Goal: Information Seeking & Learning: Check status

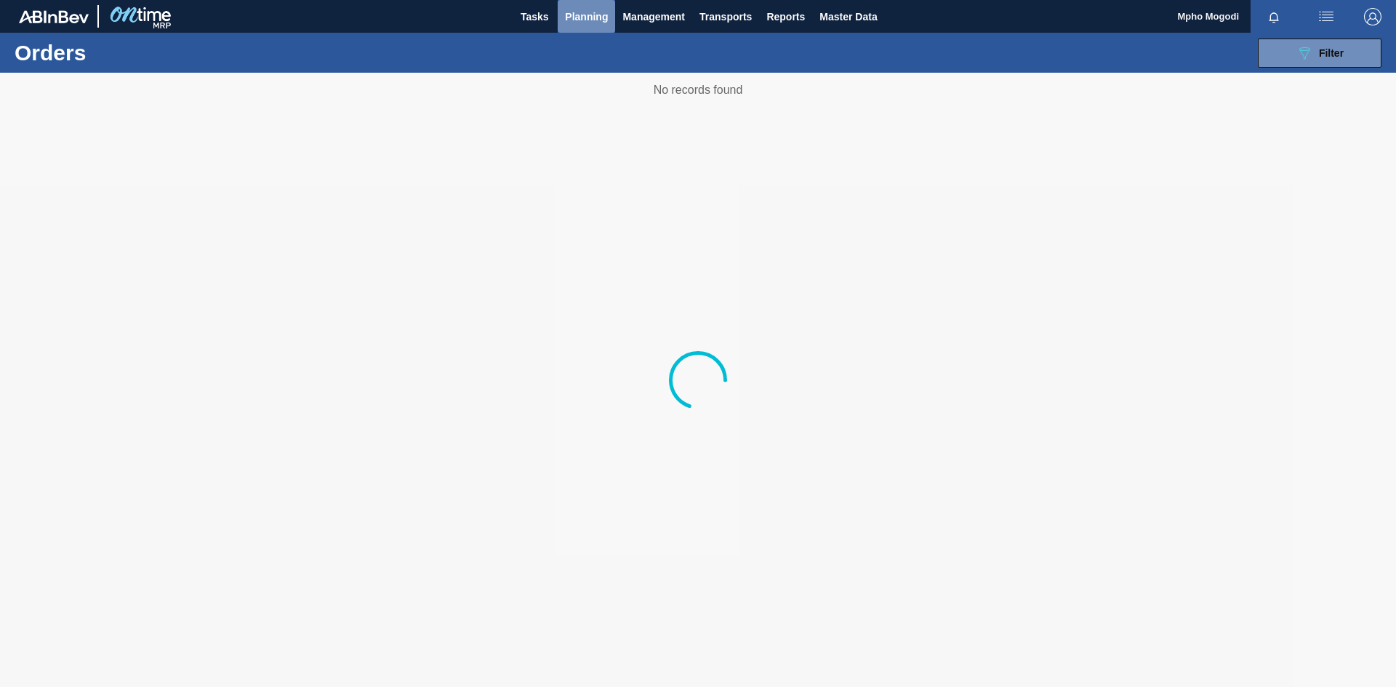
click at [595, 16] on span "Planning" at bounding box center [586, 16] width 43 height 17
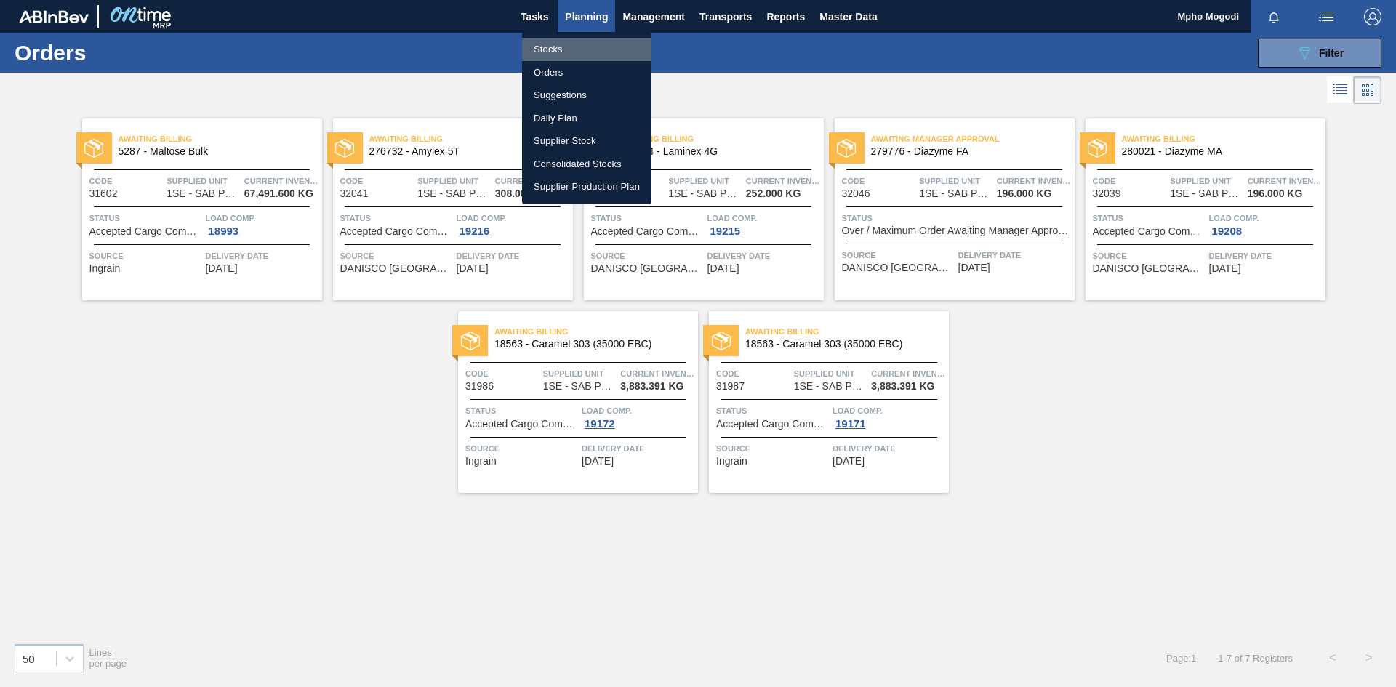
drag, startPoint x: 554, startPoint y: 48, endPoint x: 1101, endPoint y: 217, distance: 572.5
click at [554, 48] on li "Stocks" at bounding box center [586, 49] width 129 height 23
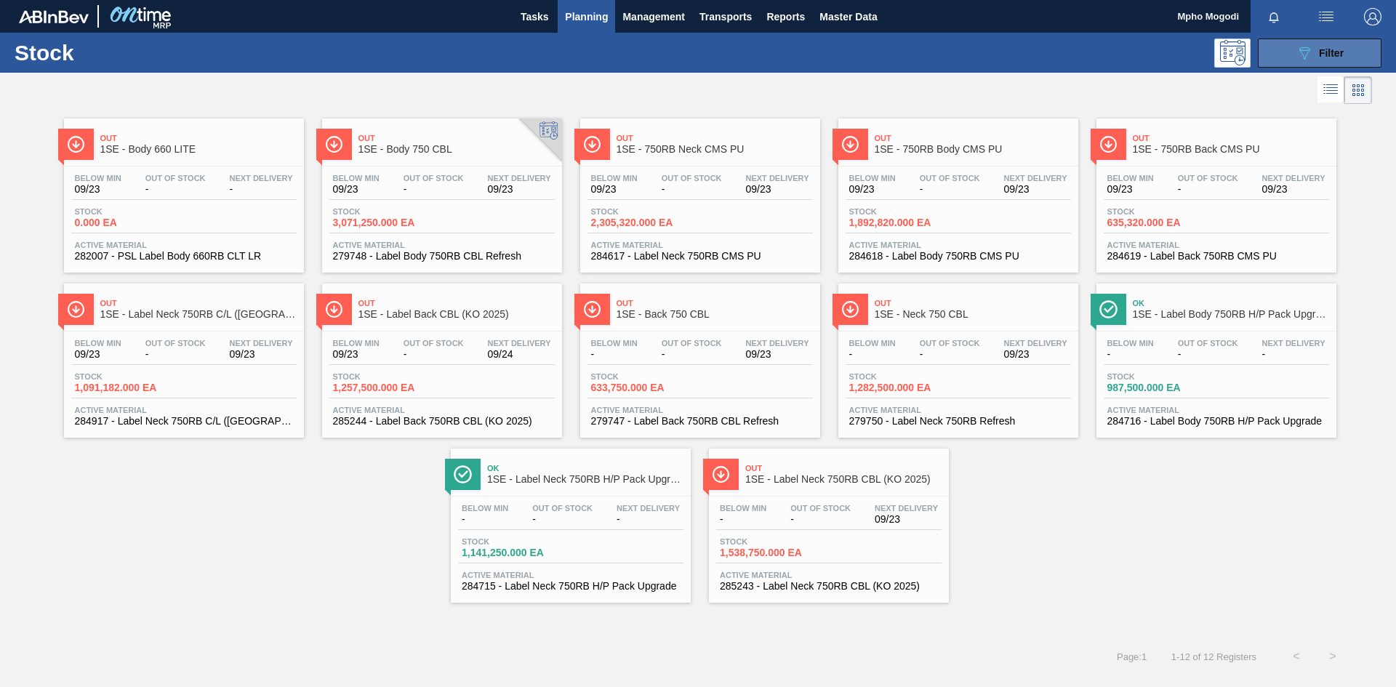
click at [1289, 62] on button "089F7B8B-B2A5-4AFE-B5C0-19BA573D28AC Filter" at bounding box center [1320, 53] width 124 height 29
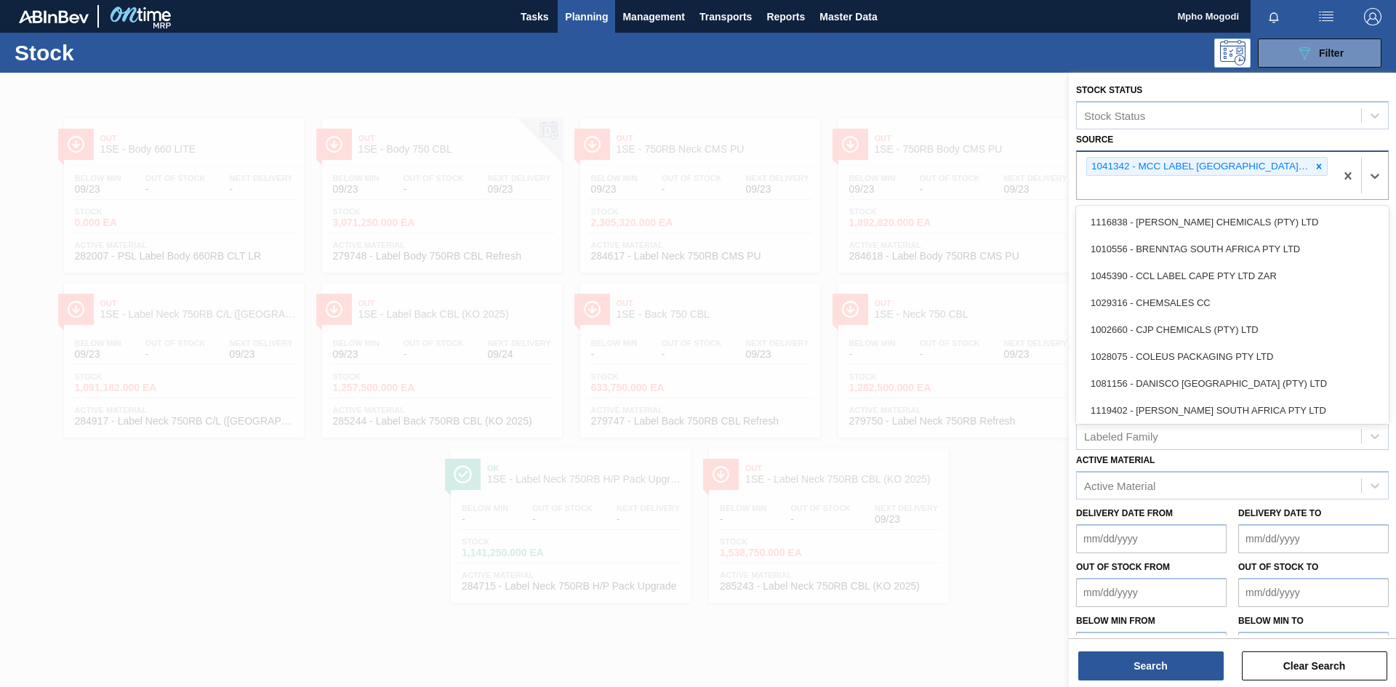
click at [1325, 169] on div "1041342 - MCC LABEL JOHANNESBURG SOUTH AFRICA" at bounding box center [1206, 167] width 241 height 20
click at [1323, 169] on div at bounding box center [1319, 167] width 16 height 18
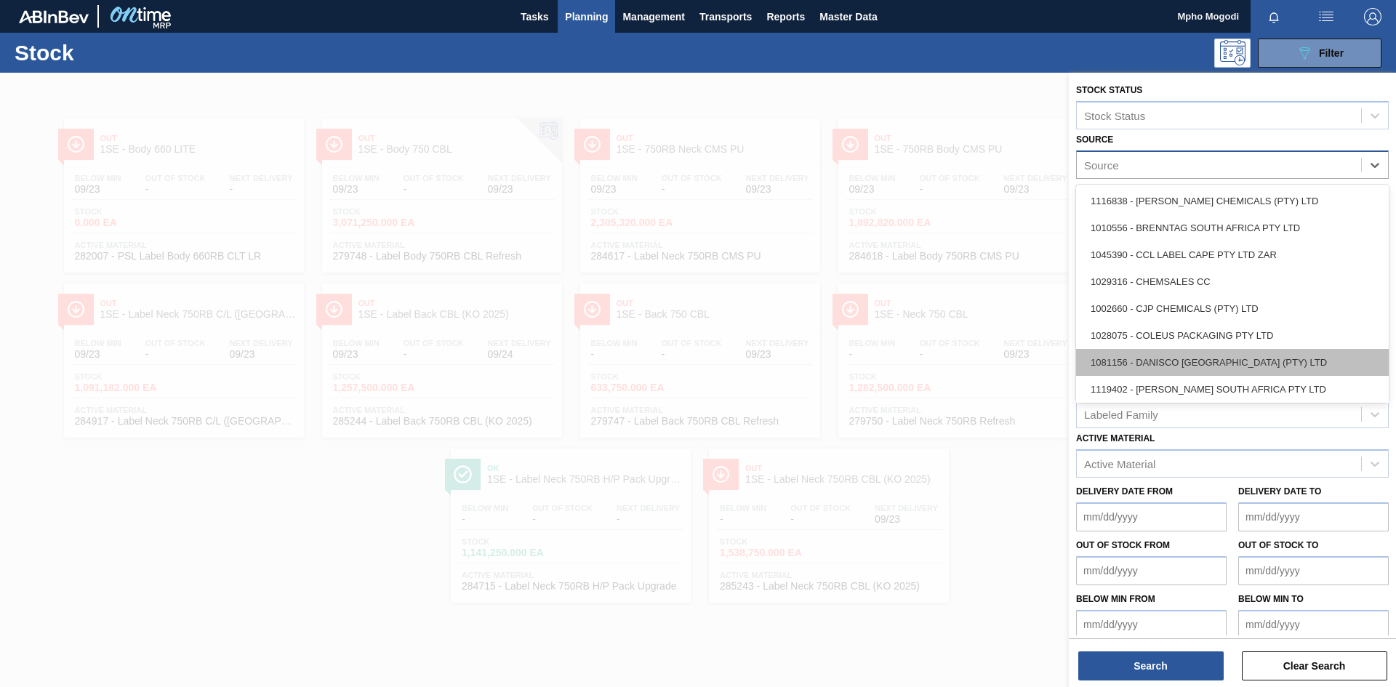
click at [1221, 353] on div "1081156 - DANISCO SOUTH AFRICA (PTY) LTD" at bounding box center [1232, 362] width 313 height 27
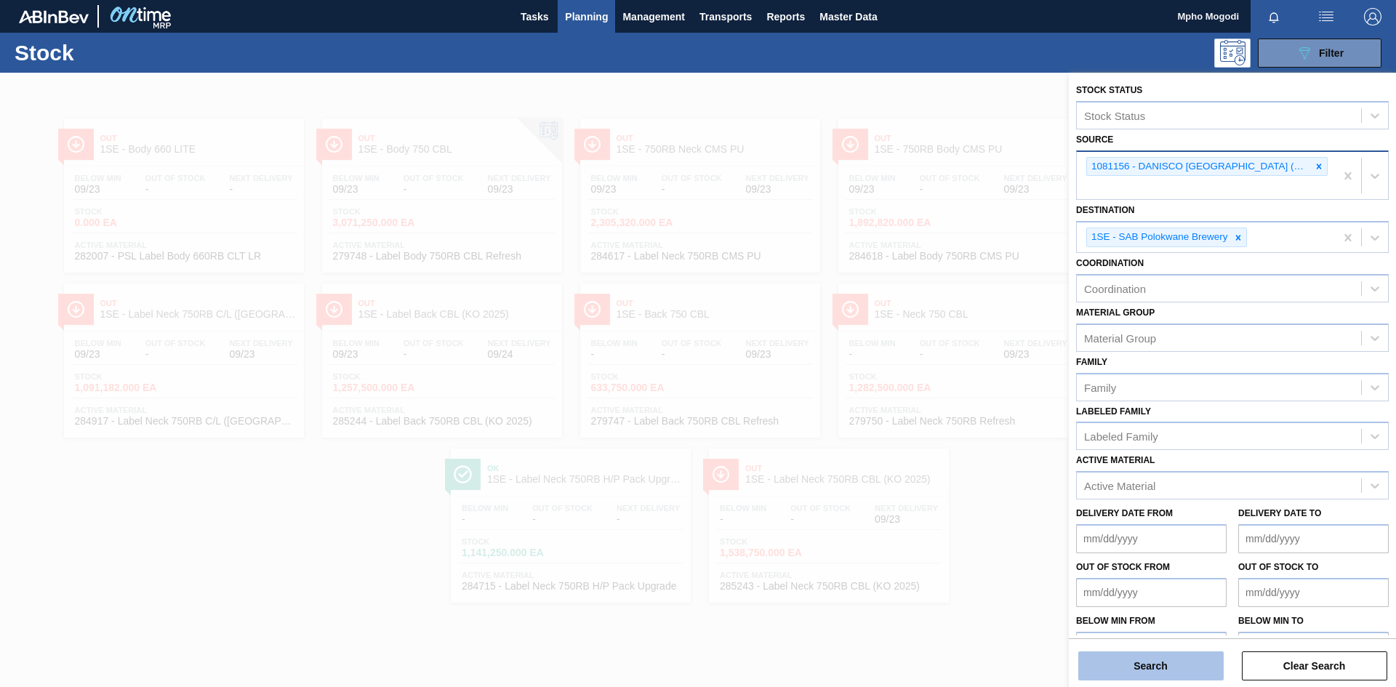
click at [1145, 664] on button "Search" at bounding box center [1150, 666] width 145 height 29
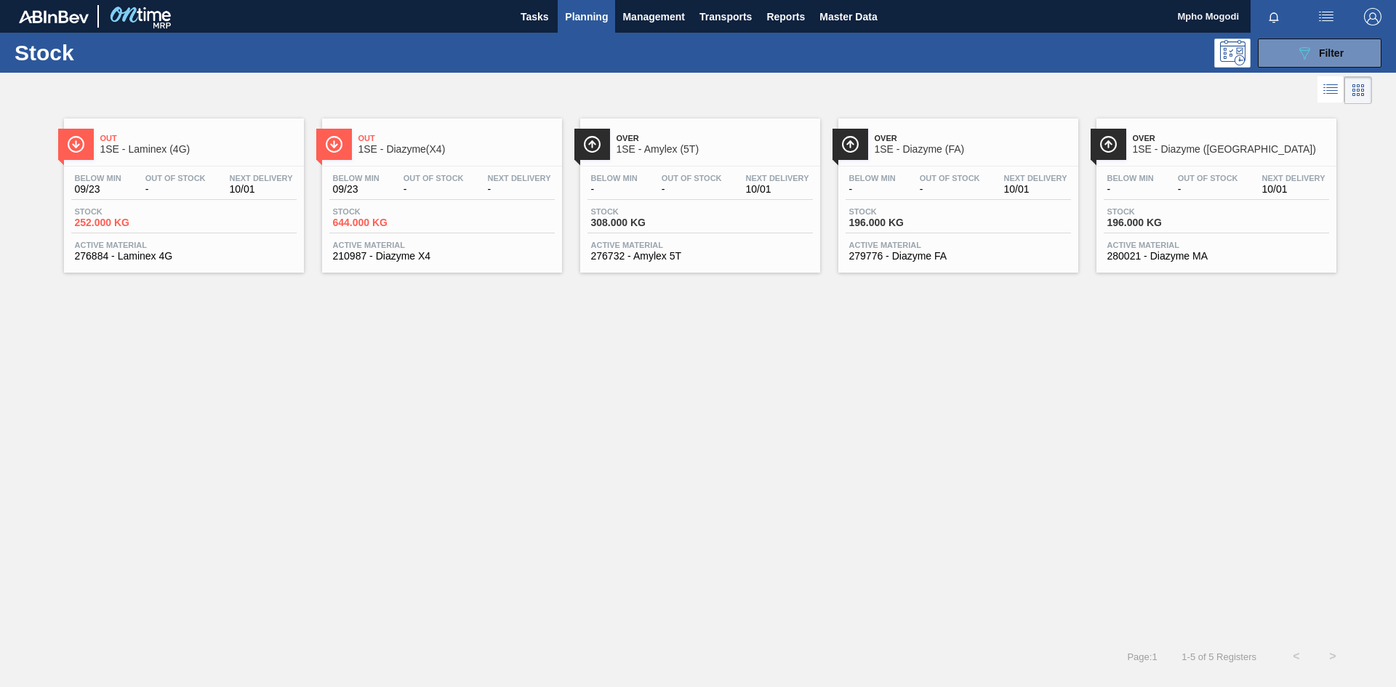
click at [1166, 251] on span "280021 - Diazyme MA" at bounding box center [1216, 256] width 218 height 11
click at [156, 145] on span "1SE - Laminex (4G)" at bounding box center [198, 149] width 196 height 11
click at [421, 256] on span "210987 - Diazyme X4" at bounding box center [442, 256] width 218 height 11
click at [649, 248] on span "Active Material" at bounding box center [700, 245] width 218 height 9
click at [942, 151] on span "1SE - Diazyme (FA)" at bounding box center [973, 149] width 196 height 11
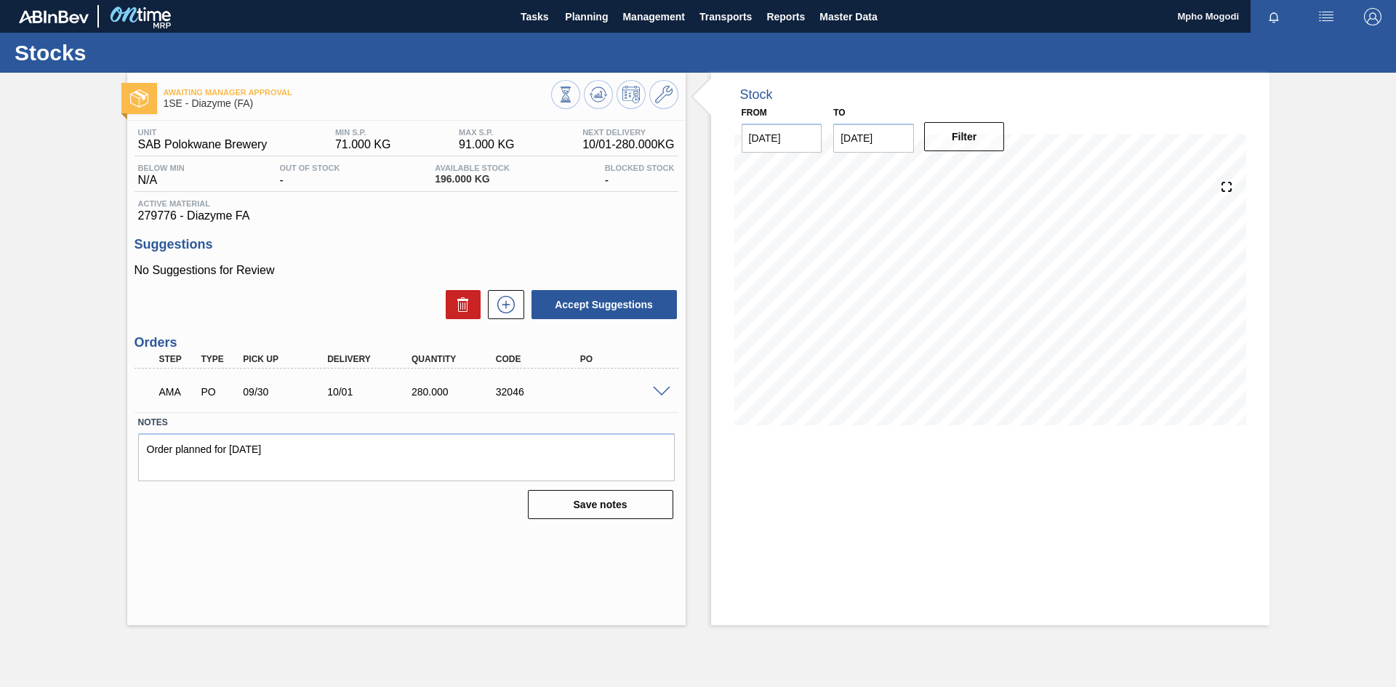
click at [662, 391] on span at bounding box center [661, 392] width 17 height 11
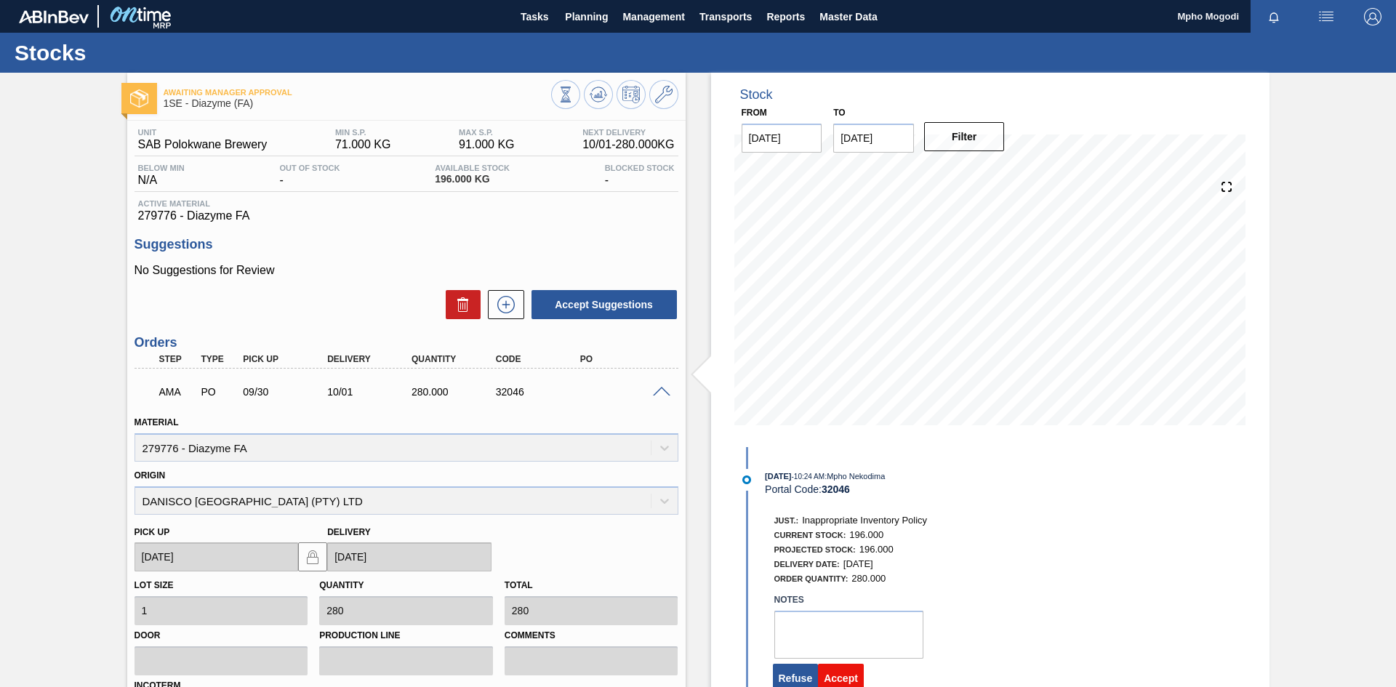
click at [827, 676] on button "Accept" at bounding box center [841, 678] width 46 height 29
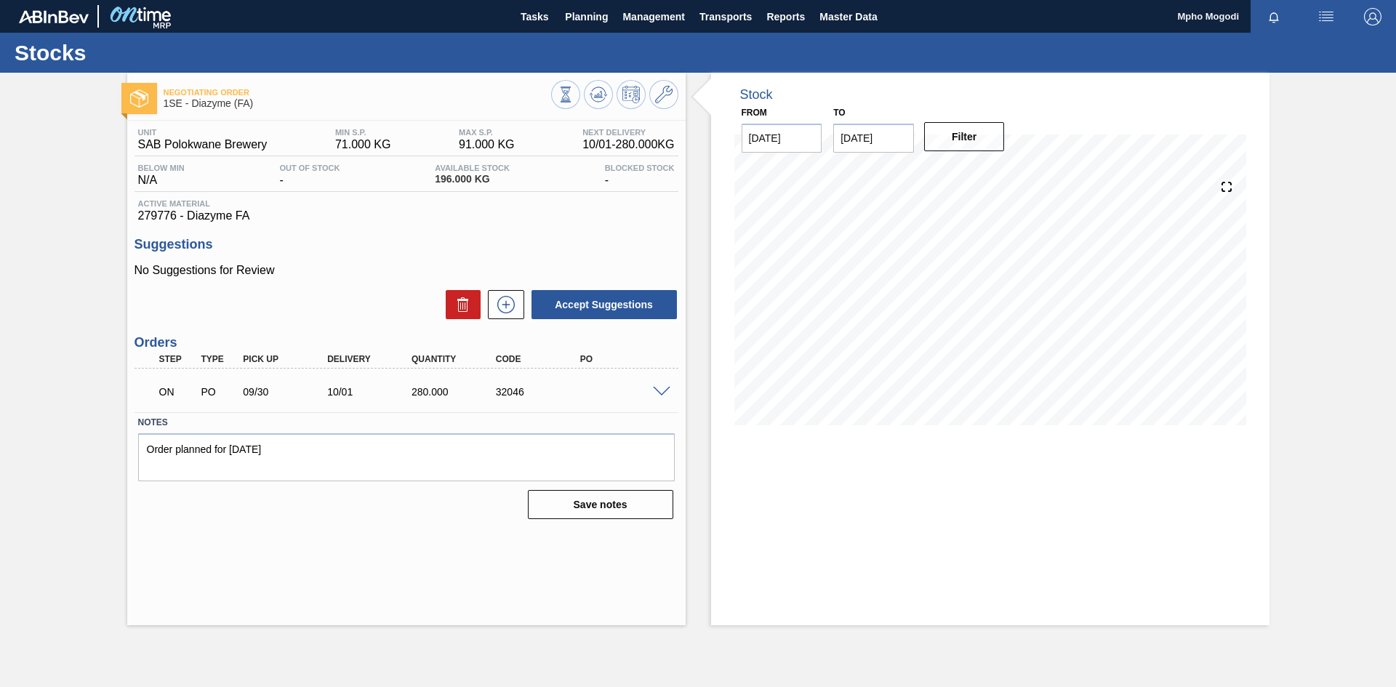
click at [311, 127] on div "Unit SAB Polokwane Brewery MIN S.P. 71.000 KG MAX S.P. 91.000 KG Next Delivery …" at bounding box center [406, 323] width 558 height 404
